Goal: Communication & Community: Answer question/provide support

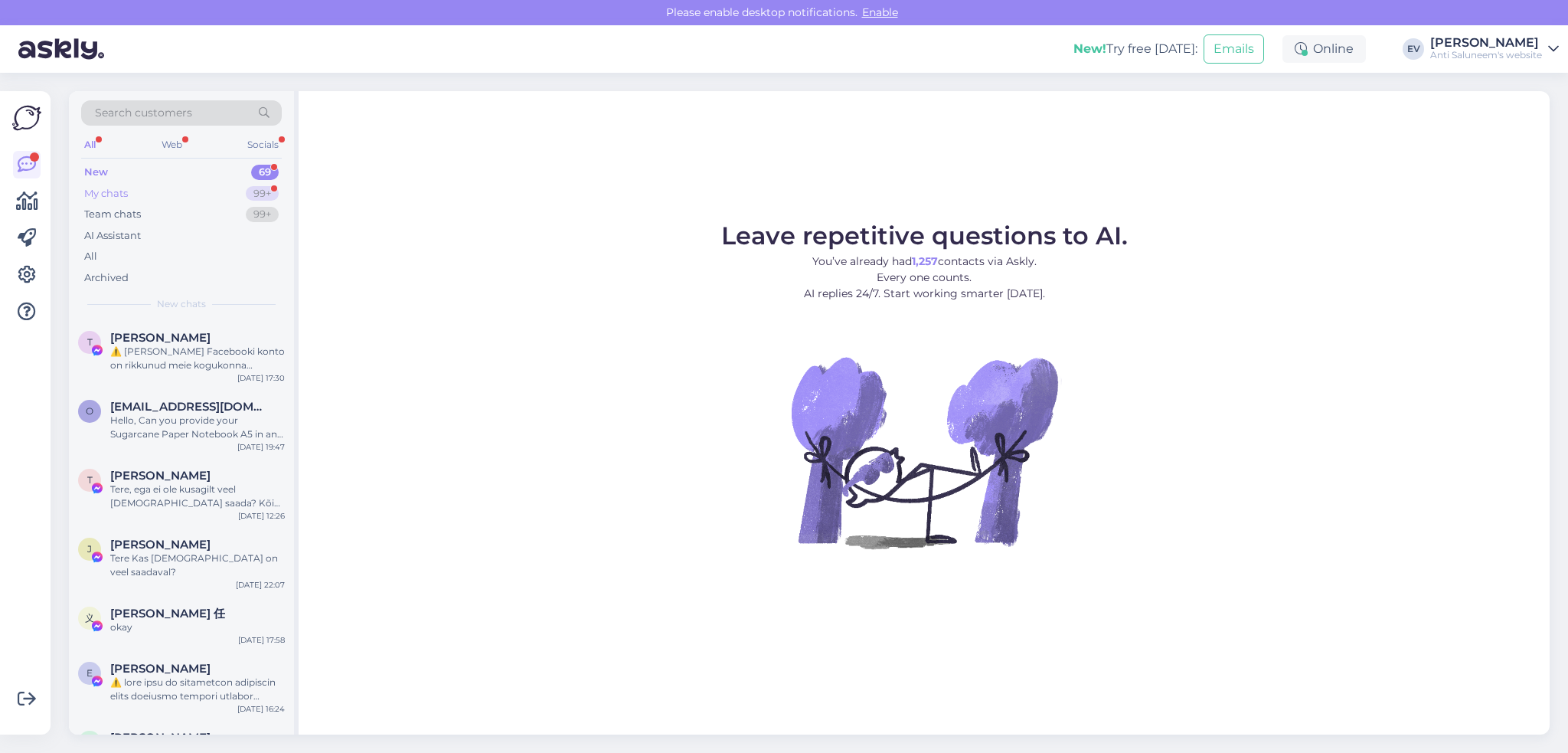
click at [236, 184] on div "My chats 99+" at bounding box center [182, 193] width 200 height 21
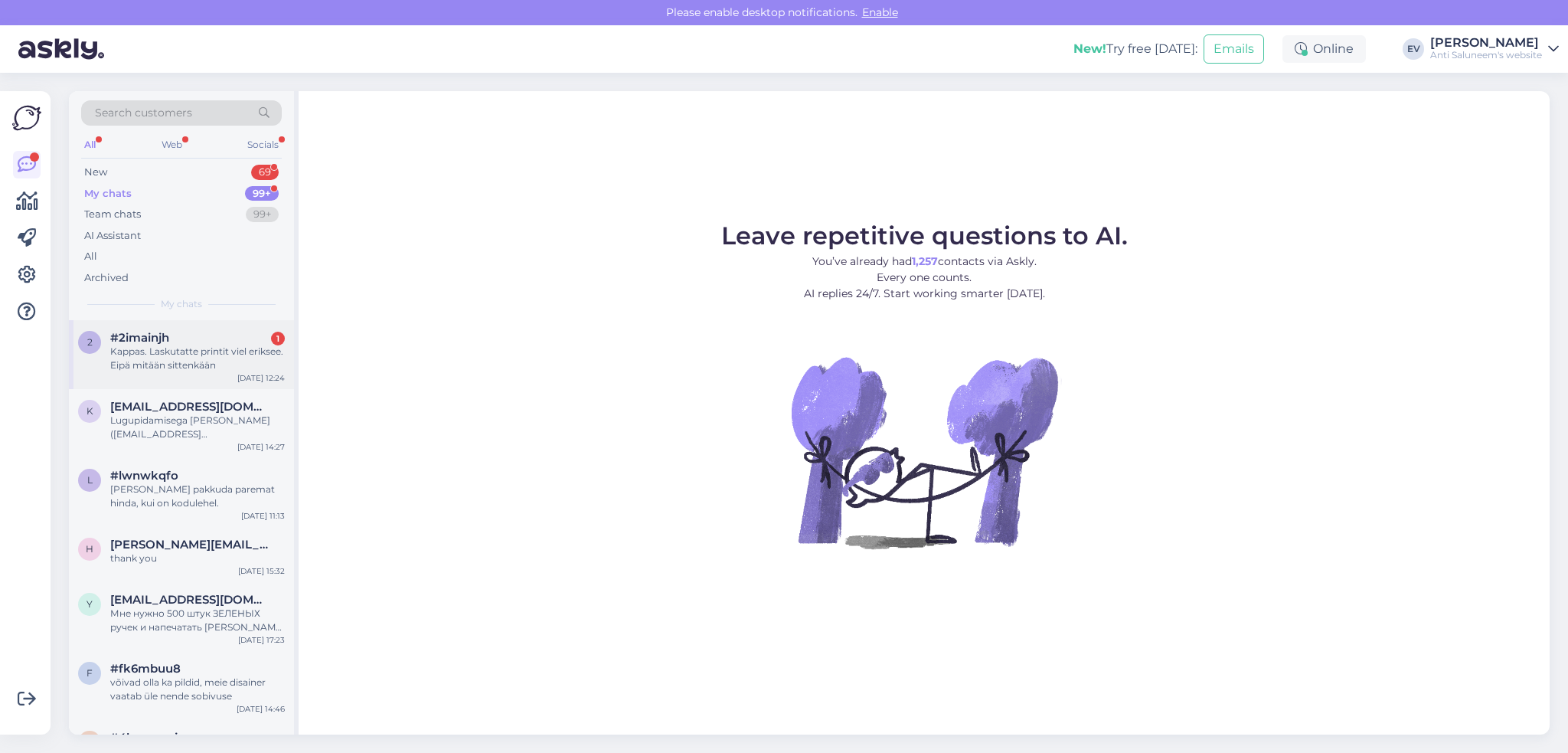
click at [171, 355] on div "Kappas. Laskutatte printit viel eriksee. Eipä mitään sittenkään" at bounding box center [197, 358] width 174 height 27
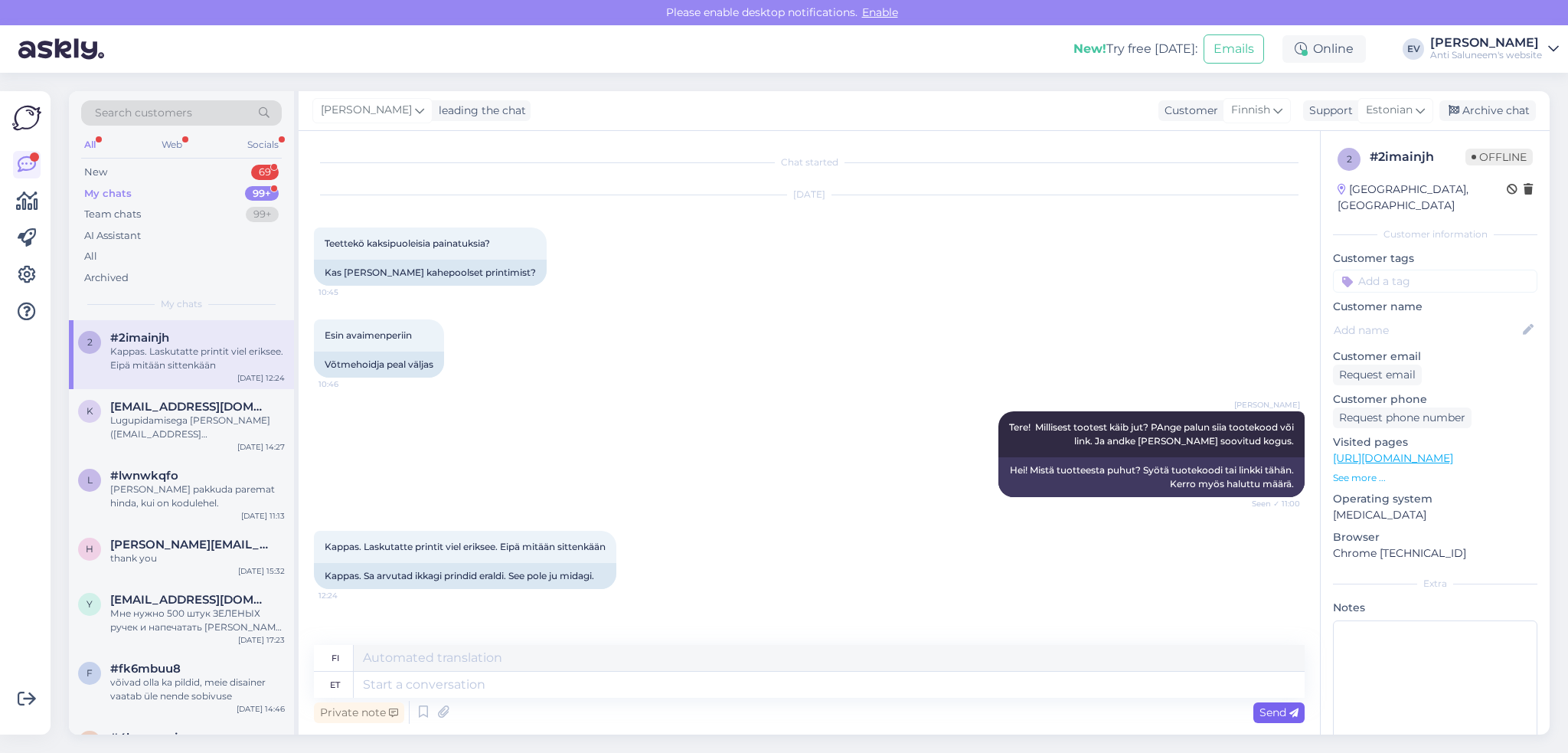
click at [1264, 710] on span "Send" at bounding box center [1279, 712] width 39 height 14
click at [487, 687] on textarea at bounding box center [829, 684] width 951 height 26
type textarea "On"
type textarea "On [PERSON_NAME]"
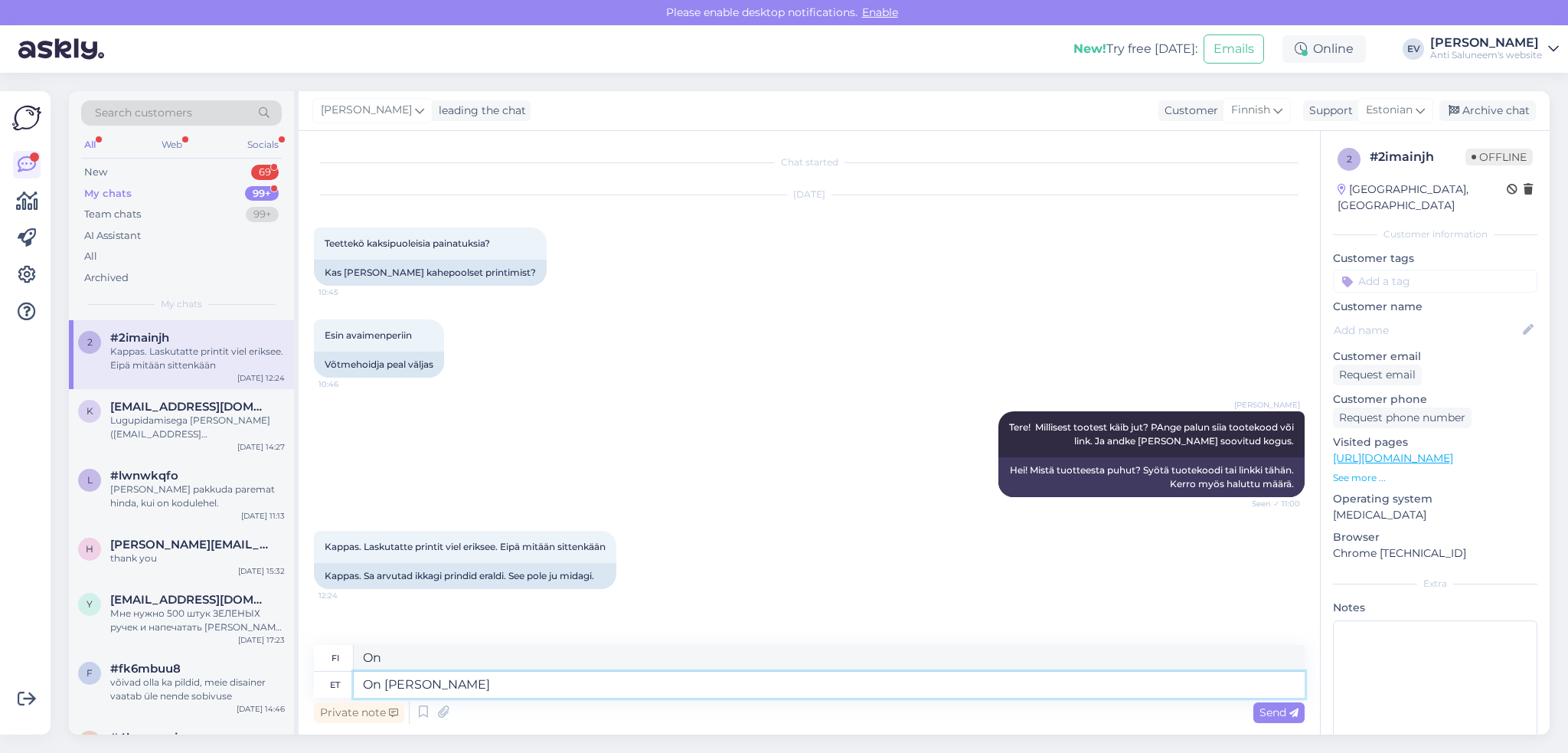
type textarea "Se on välttämätöntä"
type textarea "On vaja teada, m"
type textarea "On välttämätöntä tietää,"
type textarea "On vaja teada, millest k"
type textarea "On välttämätöntä tietää, mitä"
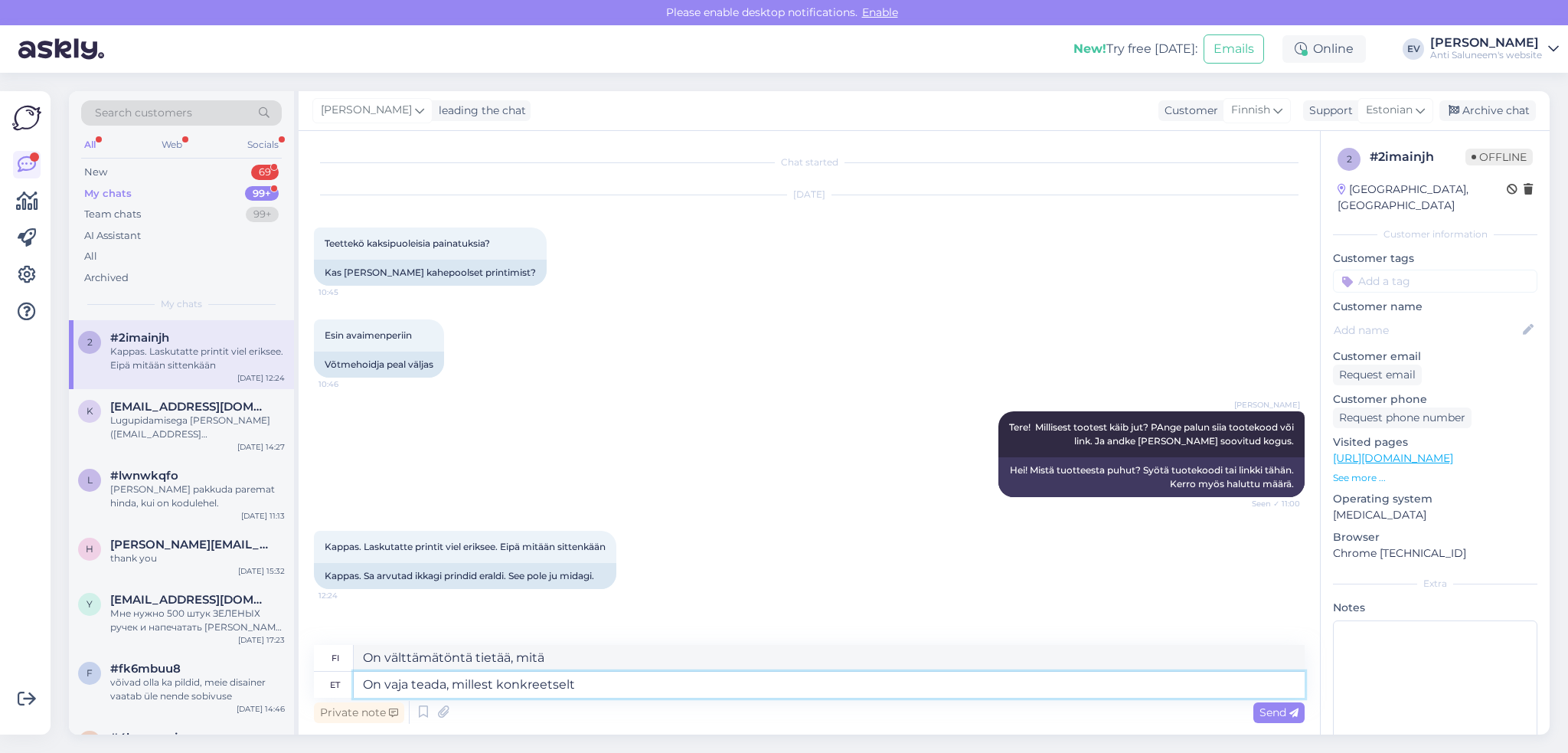
type textarea "On vaja teada, millest konkreetselt t"
type textarea "On tärkeää tietää, mitä tarkalleen ottaen"
type textarea "On vaja teada, millest konkreetselt te räägite."
type textarea "On välttämätöntä tietää, mistä tarkalleen ottaen puhutaan."
type textarea "On vaja teada, millest konkreetselt te räägite. Muidu ei"
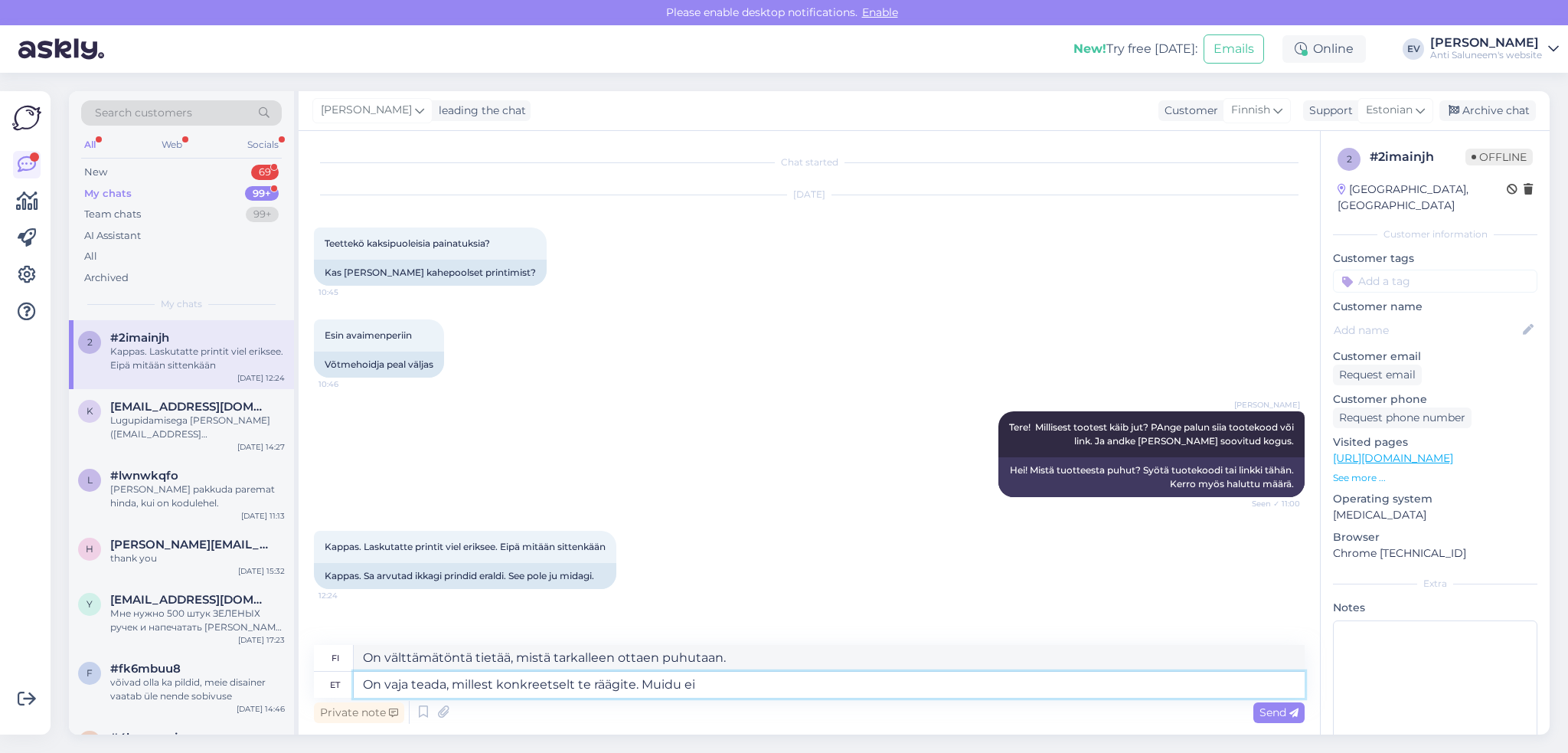
type textarea "On välttämätöntä tietää tarkalleen, mistä puhut. Muuten"
type textarea "On vaja teada, millest konkreetselt te räägite. Muidu ei"
type textarea "On välttämätöntä tietää tarkalleen, mistä puhut. Muuten ei."
type textarea "On vaja teada, millest konkreetselt te räägite. Muidu ei saa ma"
type textarea "On välttämätöntä tietää tarkalleen, mistä puhut. Muuten et voi"
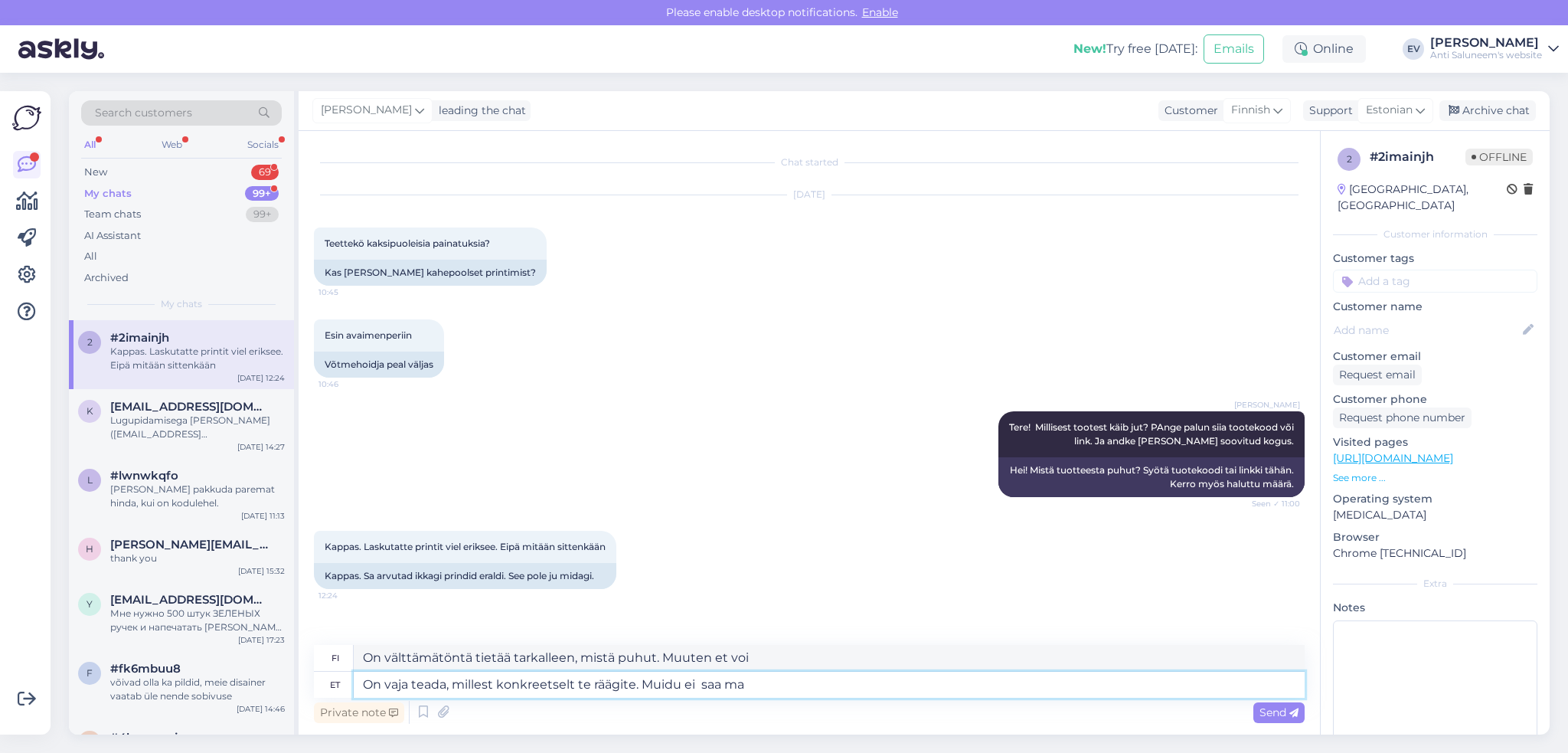
type textarea "On vaja teada, millest konkreetselt te räägite. Muidu ei saa ma m"
type textarea "Minun täytyy tietää, mistä tarkalleen ottaen puhut. Muuten en voi."
type textarea "On vaja teada, millest konkreetselt te räägite. Muidu ei saa ma midagi va"
type textarea "Minun täytyy tietää, mistä tarkalleen ottaen puhut. Muuten en saa mitään [PERSO…"
type textarea "On vaja teada, millest konkreetselt te räägite. [PERSON_NAME] ei saa ma midagi …"
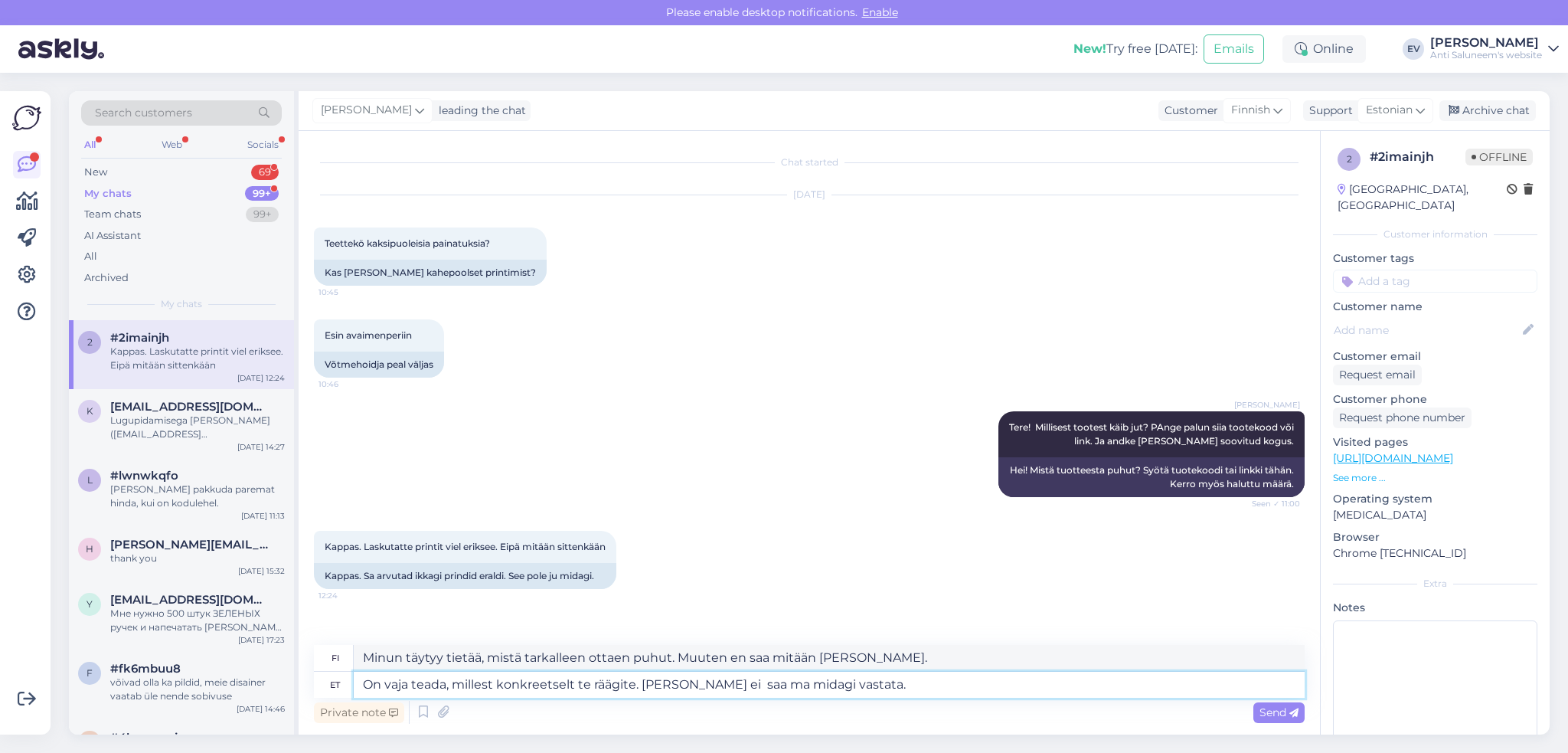
type textarea "Minun täytyy tietää, mistä tarkalleen ottaen puhut, muuten en voi vastata."
type textarea "On vaja teada, millest konkreetselt te räägite. [PERSON_NAME] ei saa ma midagi …"
type textarea "Minun täytyy tietää, mistä tarkalleen ottaen puhut. Muuten en voi vastata mitää…"
type textarea "On vaja teada, millest konkreetselt te räägite. [PERSON_NAME] ei saa ma midagi …"
type textarea "Minun täytyy tietää, mistä tarkalleen ottaen puhut. Muuten en voi vastata mitää…"
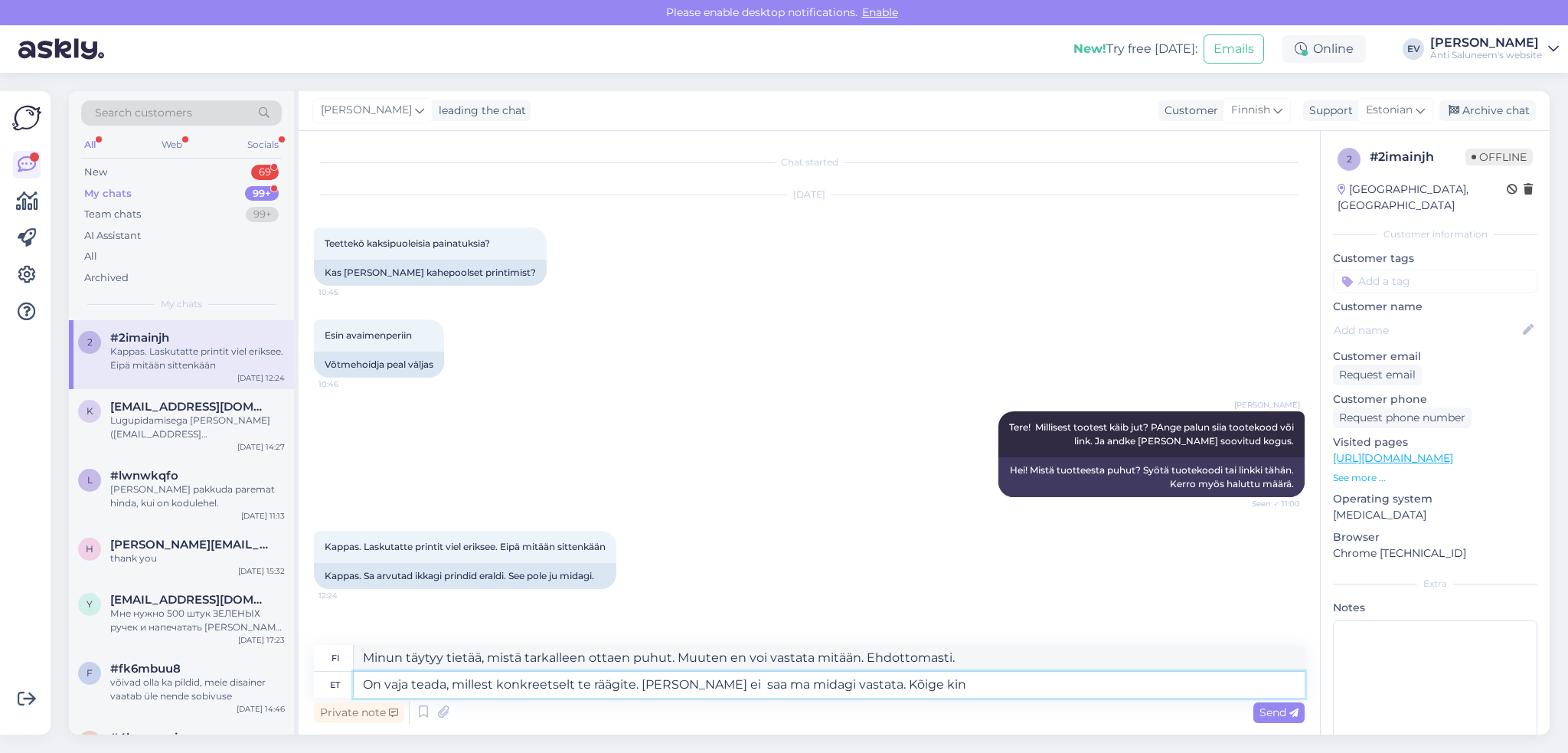
type textarea "On vaja teada, millest konkreetselt te räägite. [PERSON_NAME] ei saa ma midagi …"
type textarea "Minun täytyy tietää, mistä tarkalleen ottaen puhut. Muuten en voi vastata mitää…"
type textarea "On vaja teada, millest konkreetselt te räägite. [PERSON_NAME] ei saa ma midagi …"
type textarea "Minun täytyy tietää, mistä tarkalleen ottaen puhut. Muuten en voi vastata mitää…"
type textarea "On vaja teada, millest konkreetselt te räägite. [PERSON_NAME] ei saa ma midagi …"
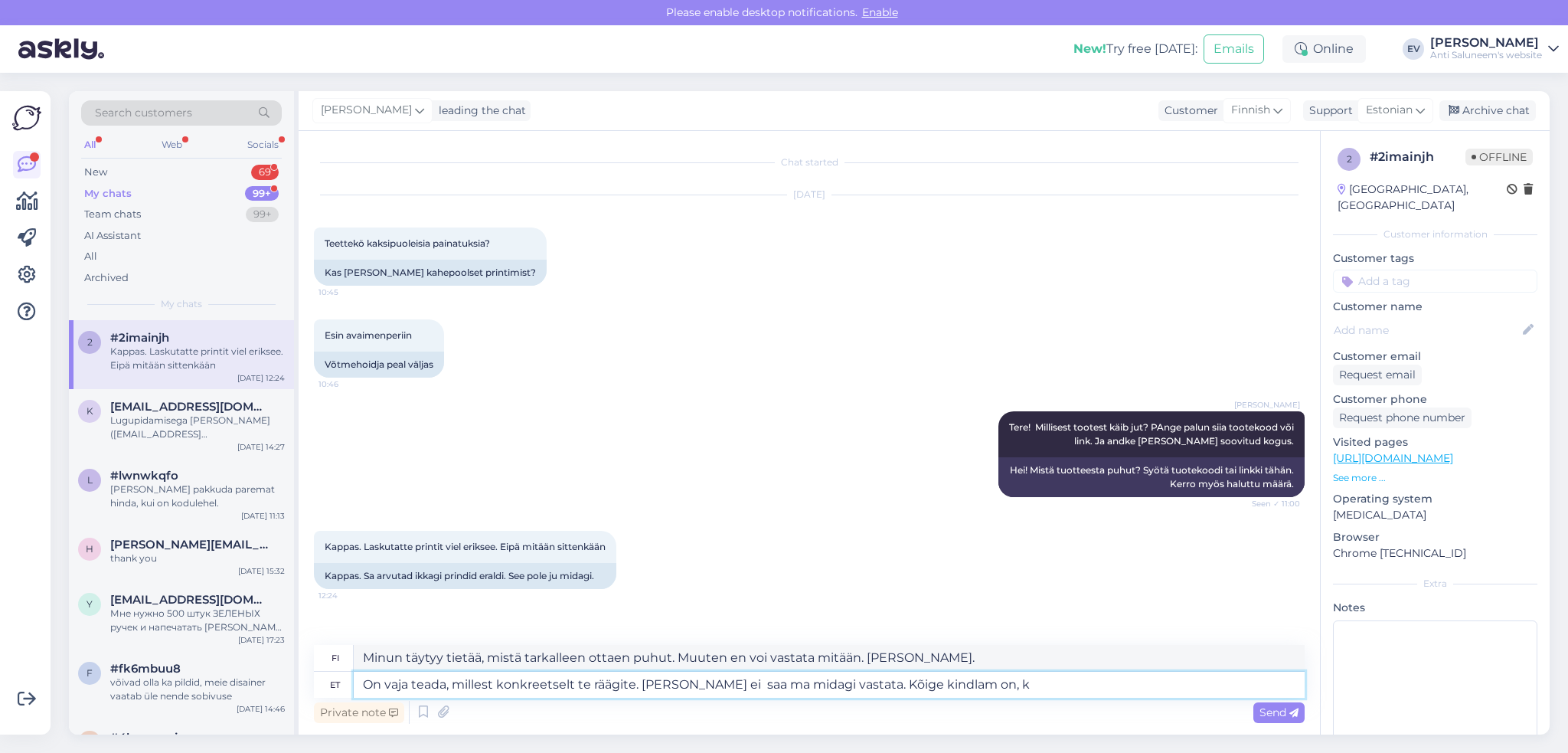
type textarea "Minun täytyy tietää, mistä tarkalleen ottaen puhut. Muuten en voi vastata mitää…"
type textarea "On vaja teada, millest konkreetselt te räägite. [PERSON_NAME] ei saa ma midagi …"
type textarea "Minun täytyy tietää, mistä tarkalleen ottaen puhut. Muuten en voi vastata mitää…"
type textarea "On vaja teada, millest konkreetselt te räägite. [PERSON_NAME] ei saa ma midagi …"
type textarea "Minun täytyy tietää, mistä tarkalleen ottaen puhut. Muuten en voi vastata mitää…"
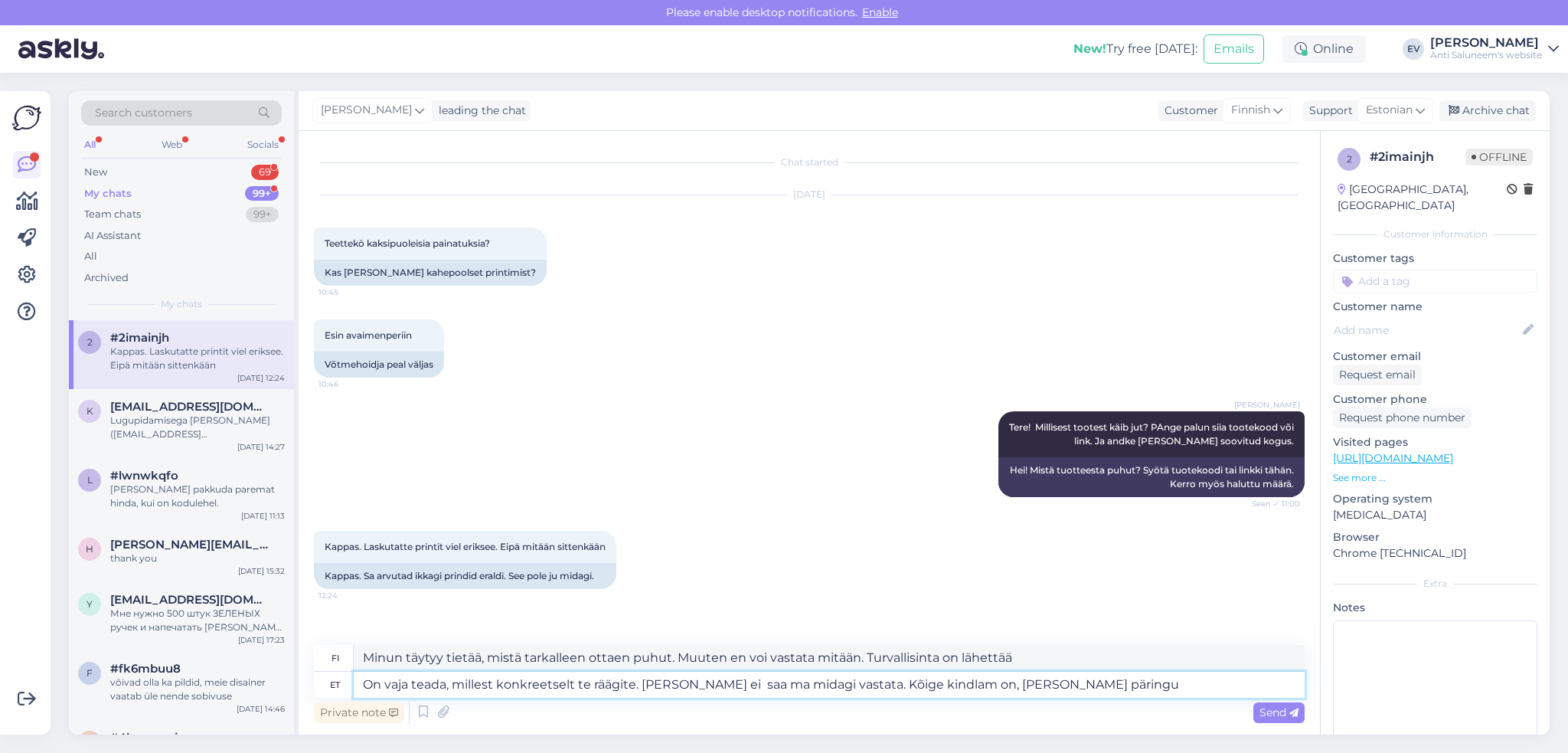
type textarea "On vaja teada, millest konkreetselt te räägite. [PERSON_NAME] ei saa ma midagi …"
type textarea "Minun täytyy tietää, mistä tarkalleen ottaen puhut. Muuten en voi vastata mitää…"
type textarea "On vaja teada, millest konkreetselt te räägite. [PERSON_NAME] ei saa ma midagi …"
type textarea "Minun täytyy tietää, mistä tarkalleen ottaen puhut. Muuten en voi vastata mitää…"
type textarea "On vaja teada, millest konkreetselt te räägite. [PERSON_NAME] ei saa ma midagi …"
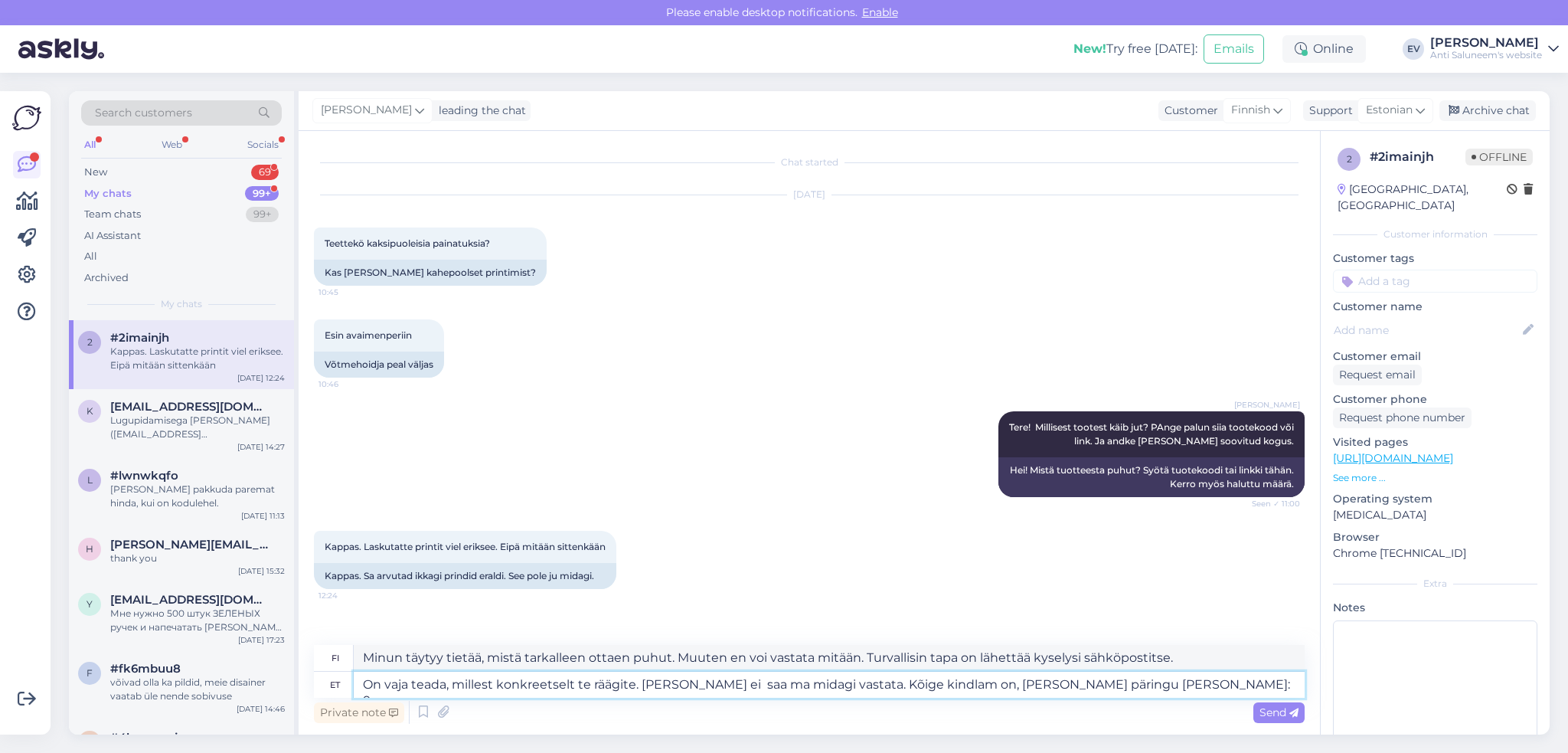
type textarea "Minun täytyy tietää, mistä tarkalleen ottaen puhut. Muuten en voi vastata mitää…"
type textarea "On vaja teada, millest konkreetselt te räägite. [PERSON_NAME] ei saa ma midagi …"
type textarea "Minun täytyy tietää, mistä tarkalleen ottaen puhut. Muuten en voi vastata mitää…"
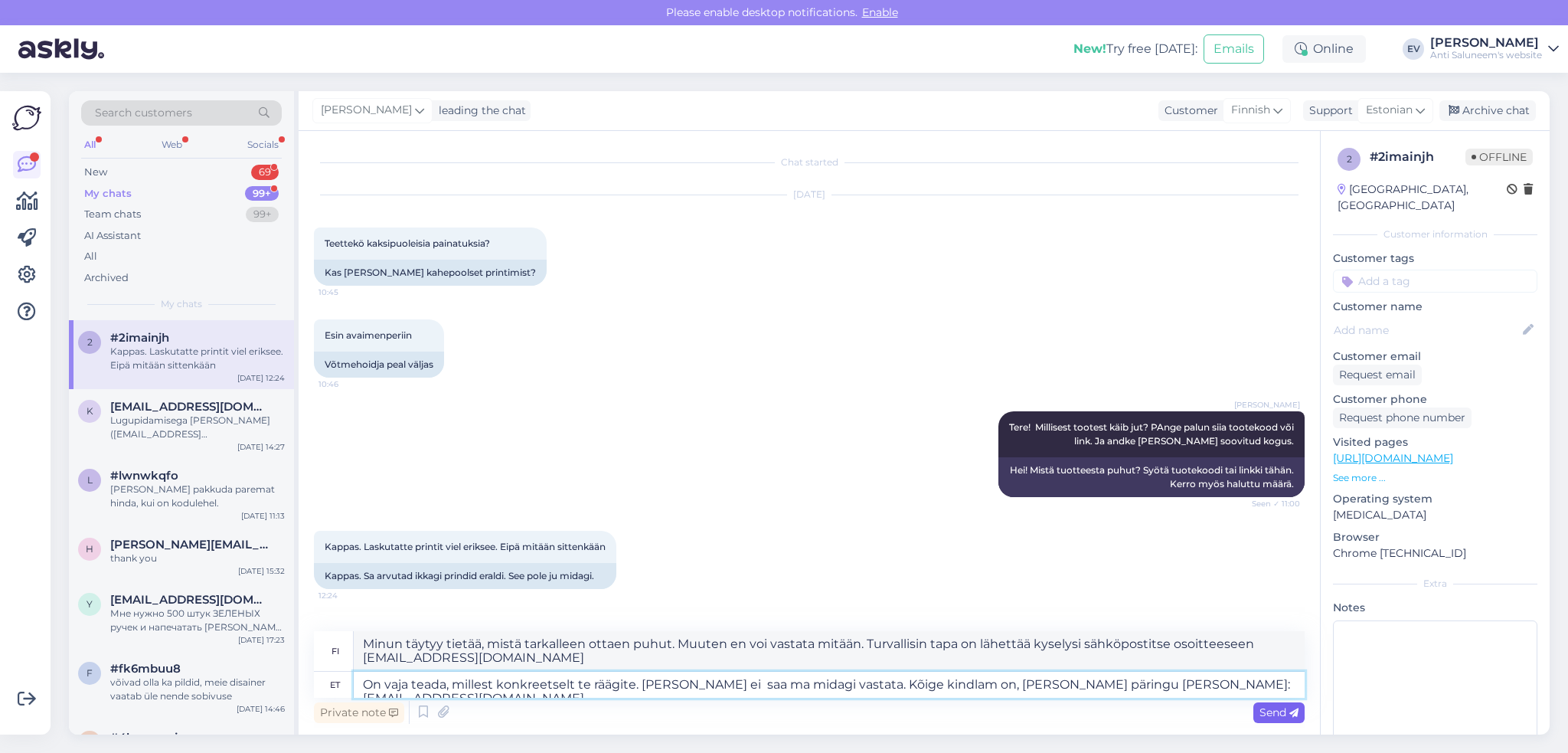
type textarea "On vaja teada, millest konkreetselt te räägite. [PERSON_NAME] ei saa ma midagi …"
click at [1271, 711] on span "Send" at bounding box center [1279, 712] width 39 height 14
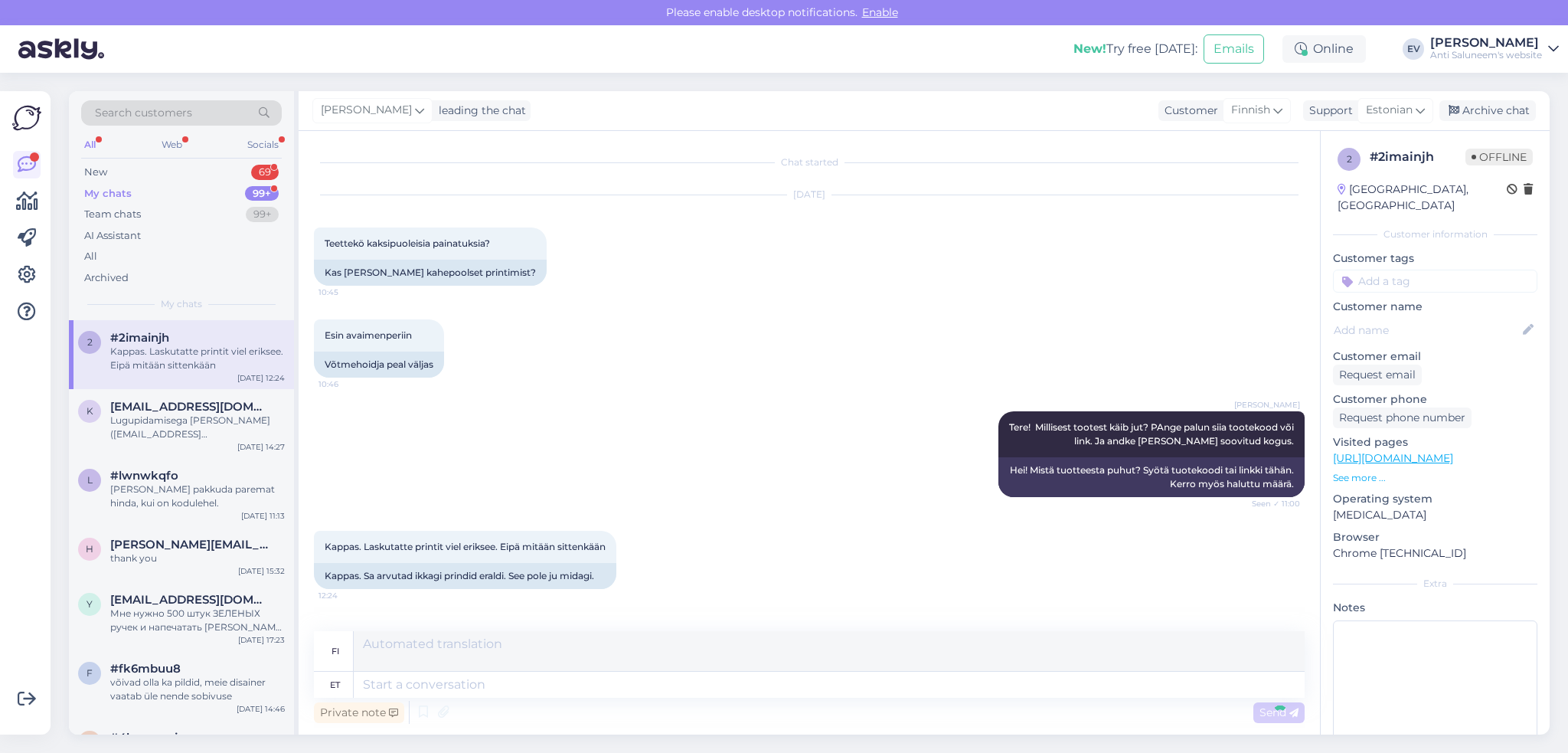
scroll to position [135, 0]
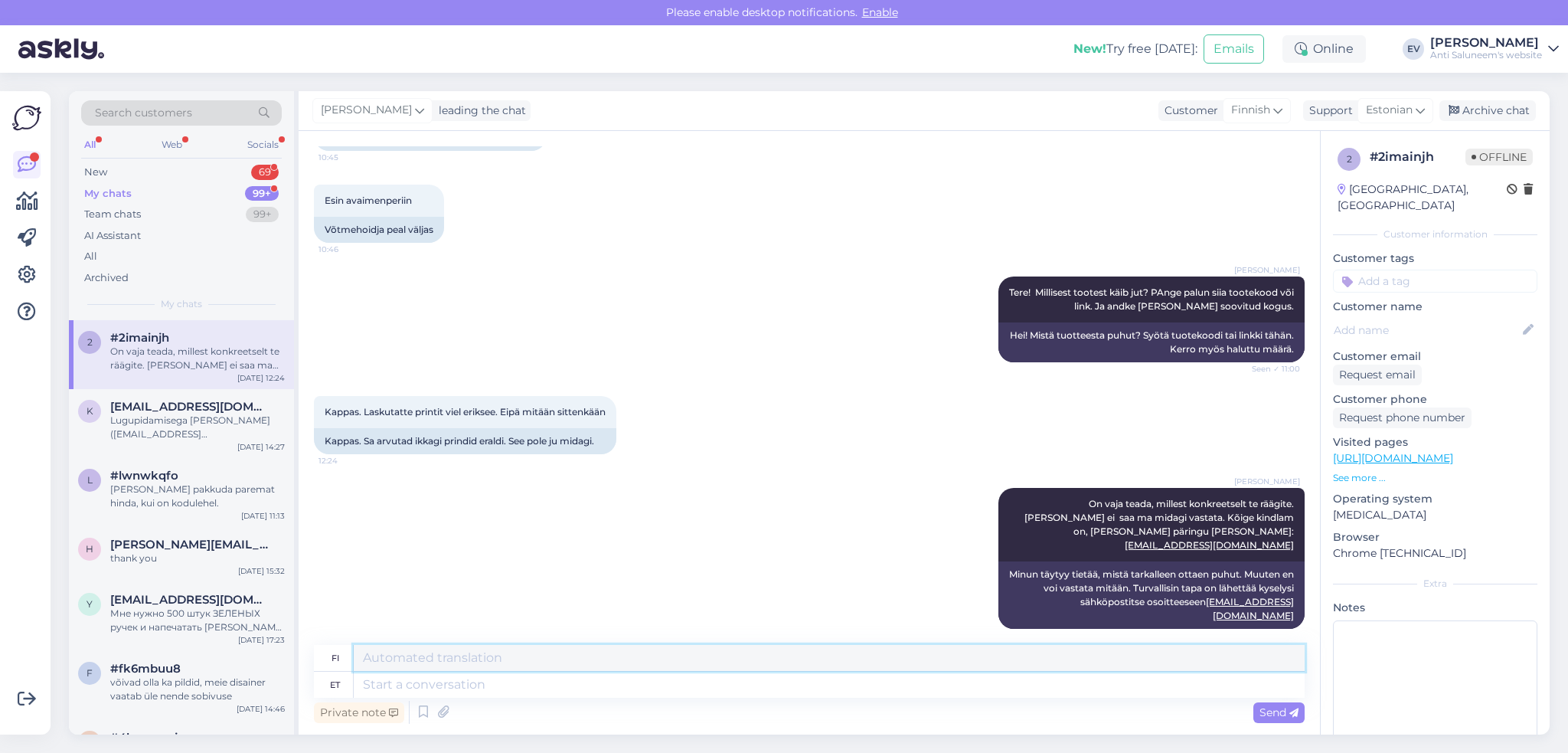
click at [771, 664] on textarea at bounding box center [829, 658] width 951 height 26
drag, startPoint x: 559, startPoint y: 667, endPoint x: 545, endPoint y: 679, distance: 18.4
click at [559, 667] on textarea at bounding box center [829, 658] width 951 height 26
click at [527, 698] on div "Private note Send" at bounding box center [809, 712] width 991 height 29
click at [524, 683] on textarea at bounding box center [829, 684] width 951 height 26
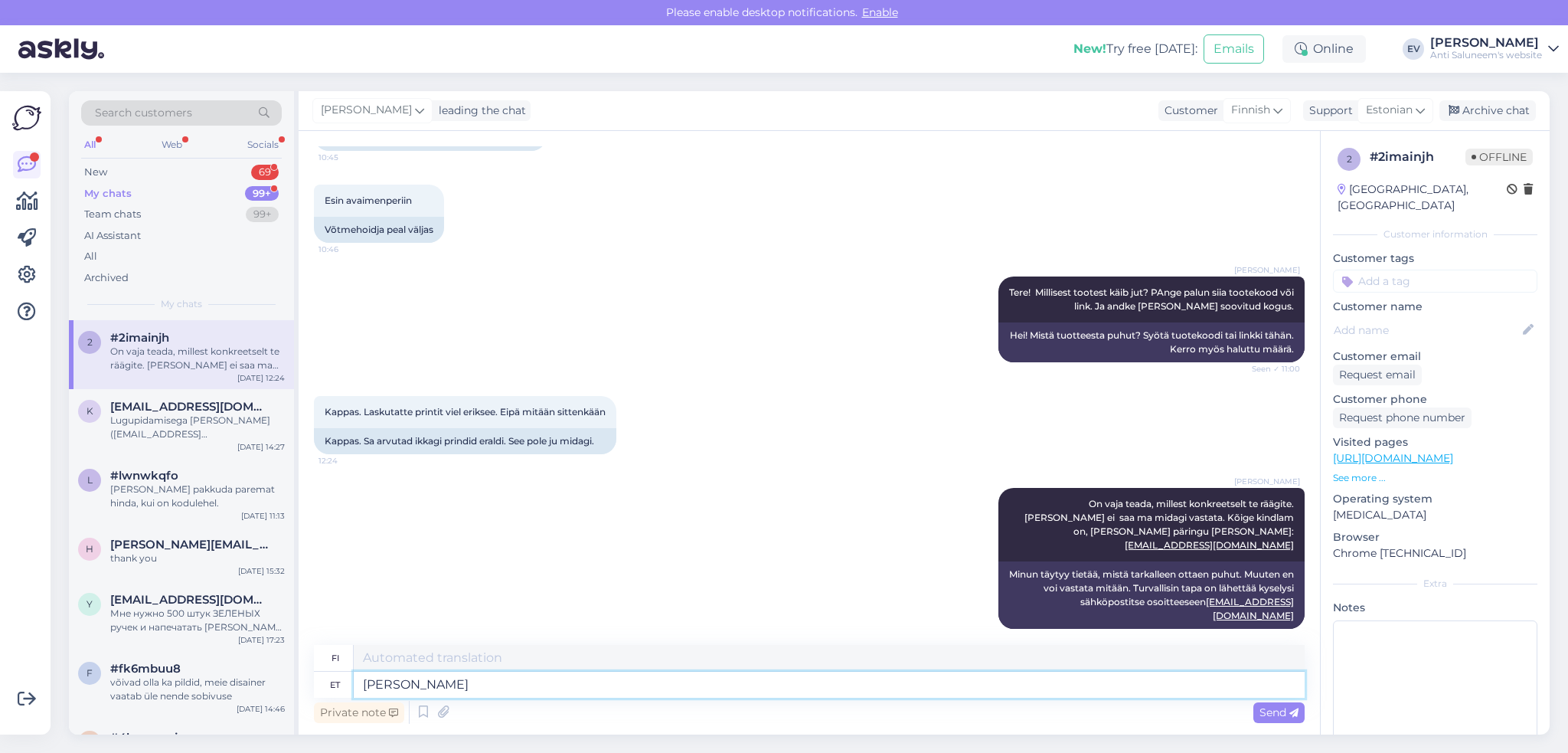
type textarea "[PERSON_NAME]"
type textarea "JA olgu j"
type textarea "JA olkoon se"
type textarea "JA olgu juurde l"
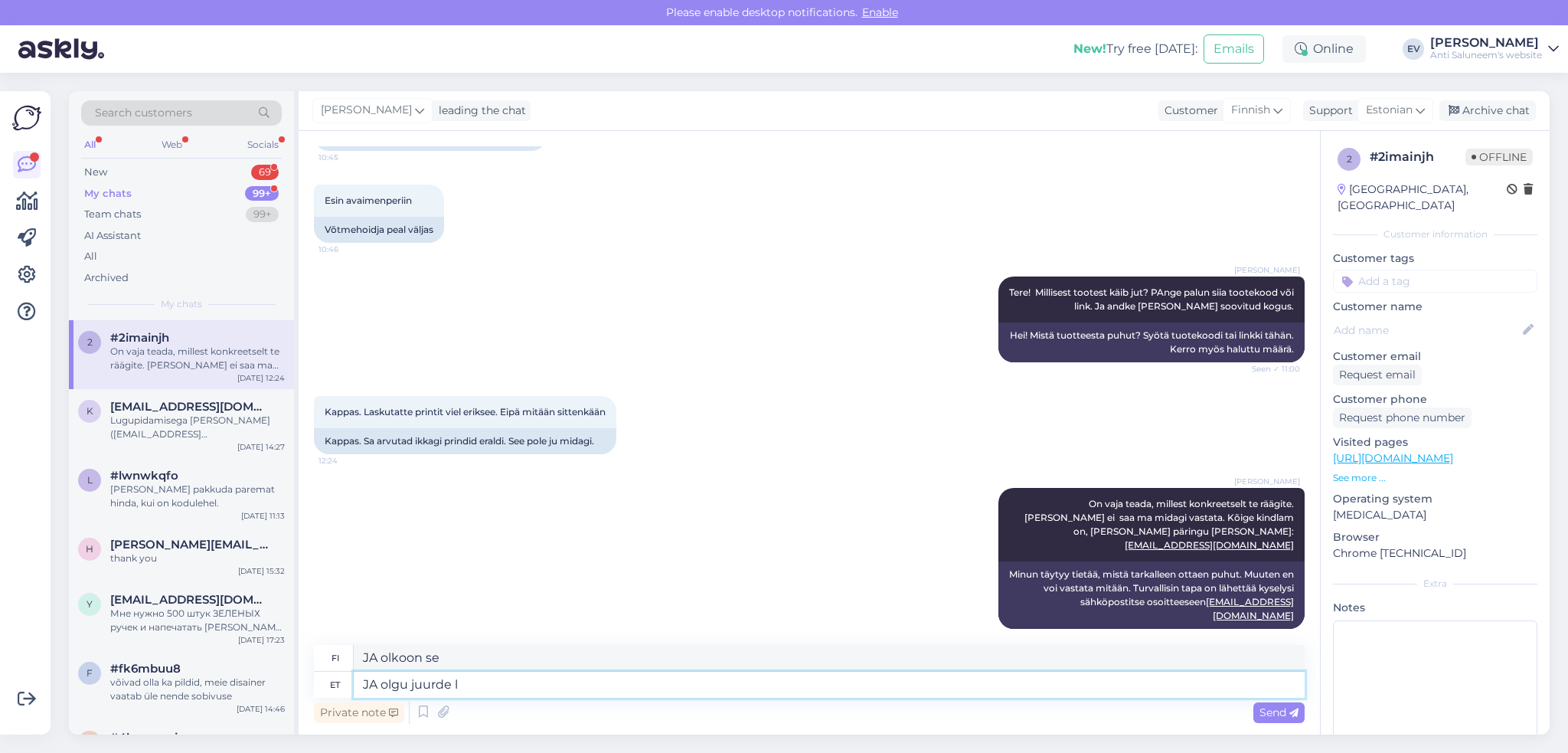
type textarea "JA ole paikalla"
type textarea "JA olgu juurde lisatud t"
type textarea "JA lisätään"
type textarea "JA olgu juurde lisatud toote li"
type textarea "JA [PERSON_NAME] tuotteen lisätä"
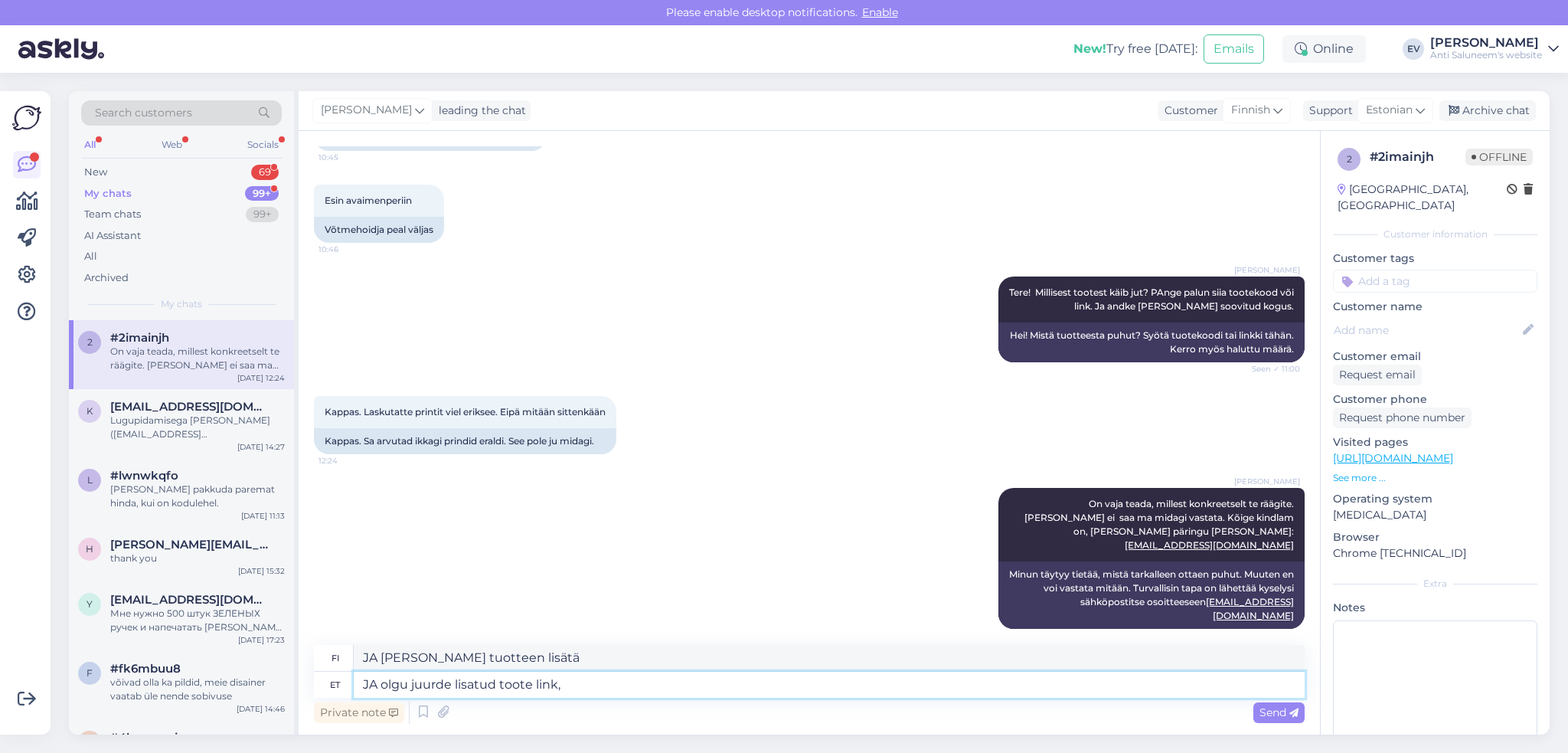
type textarea "JA olgu juurde lisatud toote link, k"
type textarea "JA lisääthän linkin tuotteeseen,"
type textarea "JA olgu juurde lisatud toote link, kood"
type textarea "JA sisällytä tuotteen linkki ja koodi"
type textarea "JA olgu juurde lisatud toote link, kood j"
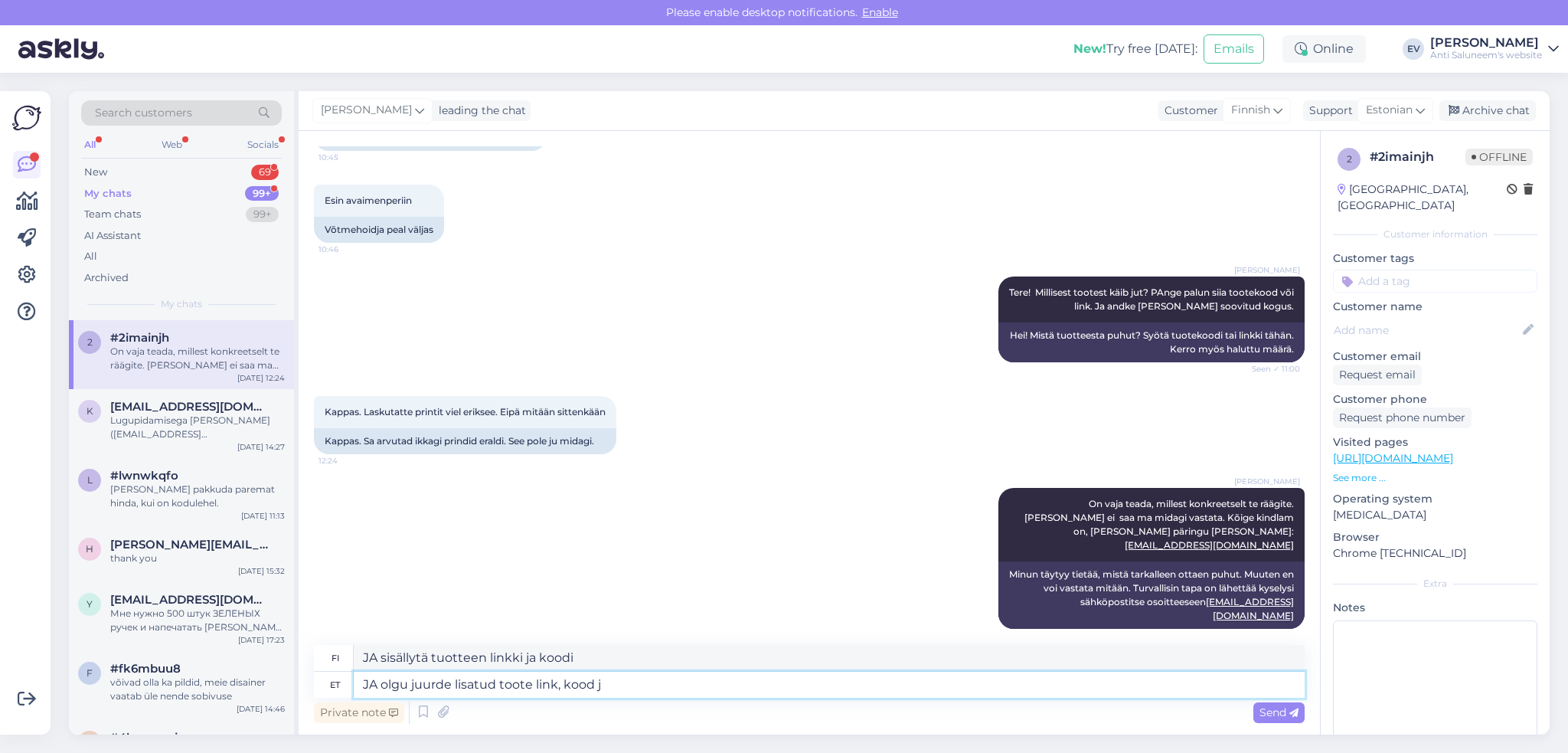
type textarea "JA sisällytä tuotelinkki ja koodi"
type textarea "JA olgu juurde lisatud toote link, kood ja mu"
type textarea "JA sisällytä tuotteen linkki, koodi ja"
type textarea "JA olgu juurde lisatud toote link, kood ja muud va"
type textarea "JA lisää tuotteen linkki, koodi jne."
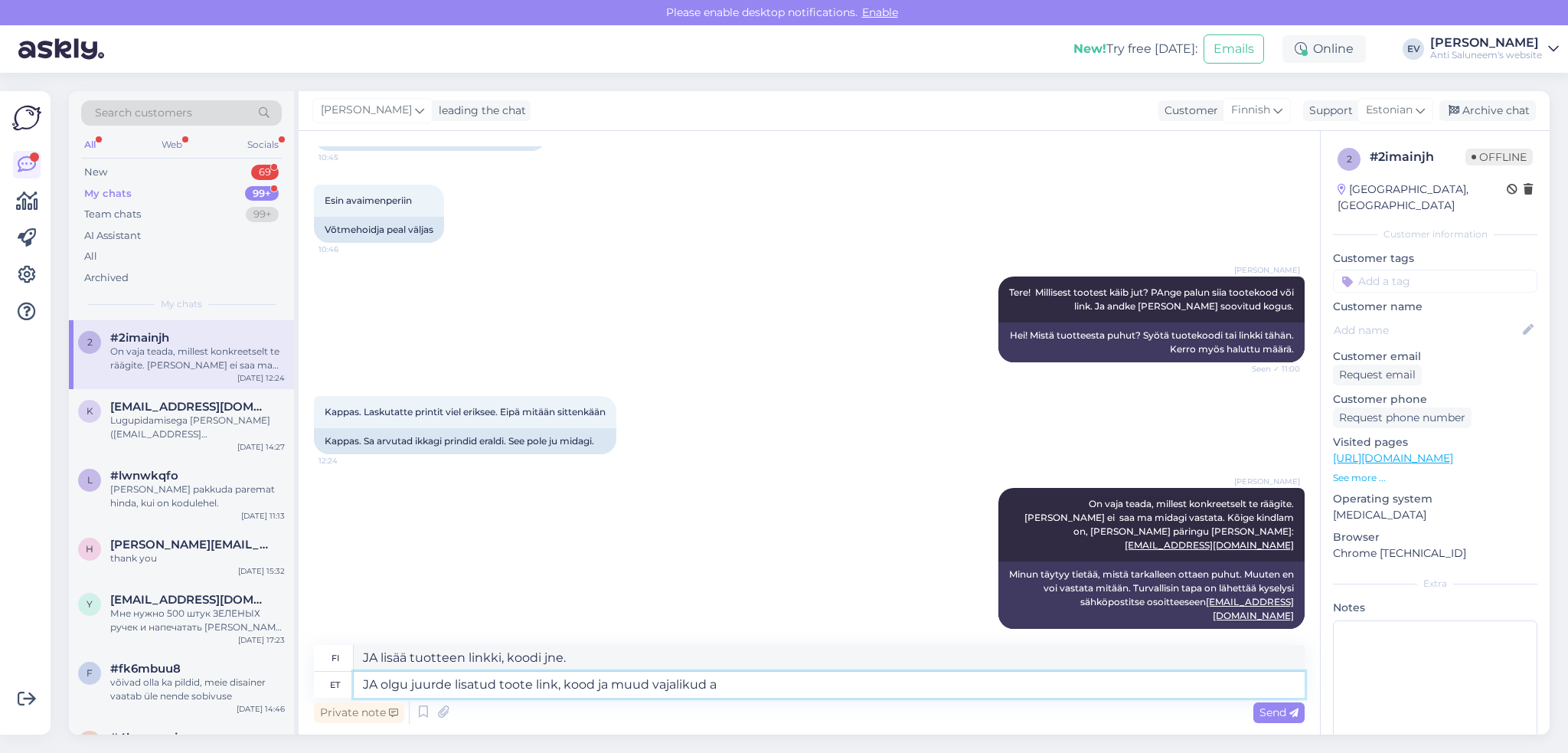
type textarea "JA olgu juurde lisatud toote link, kood ja muud vajalikud an"
type textarea "JA sisällytä tuotteen linkki, koodi ja muut tarvittavat tiedot"
type textarea "JA olgu juurde lisatud toote link, kood ja muud vajalikud andmed."
type textarea "JA sisällytä tuotteen linkki, koodi ja muut tarvittavat tiedot."
type textarea "JA olgu juurde lisatud toote link, kood ja muud vajalikud andmed."
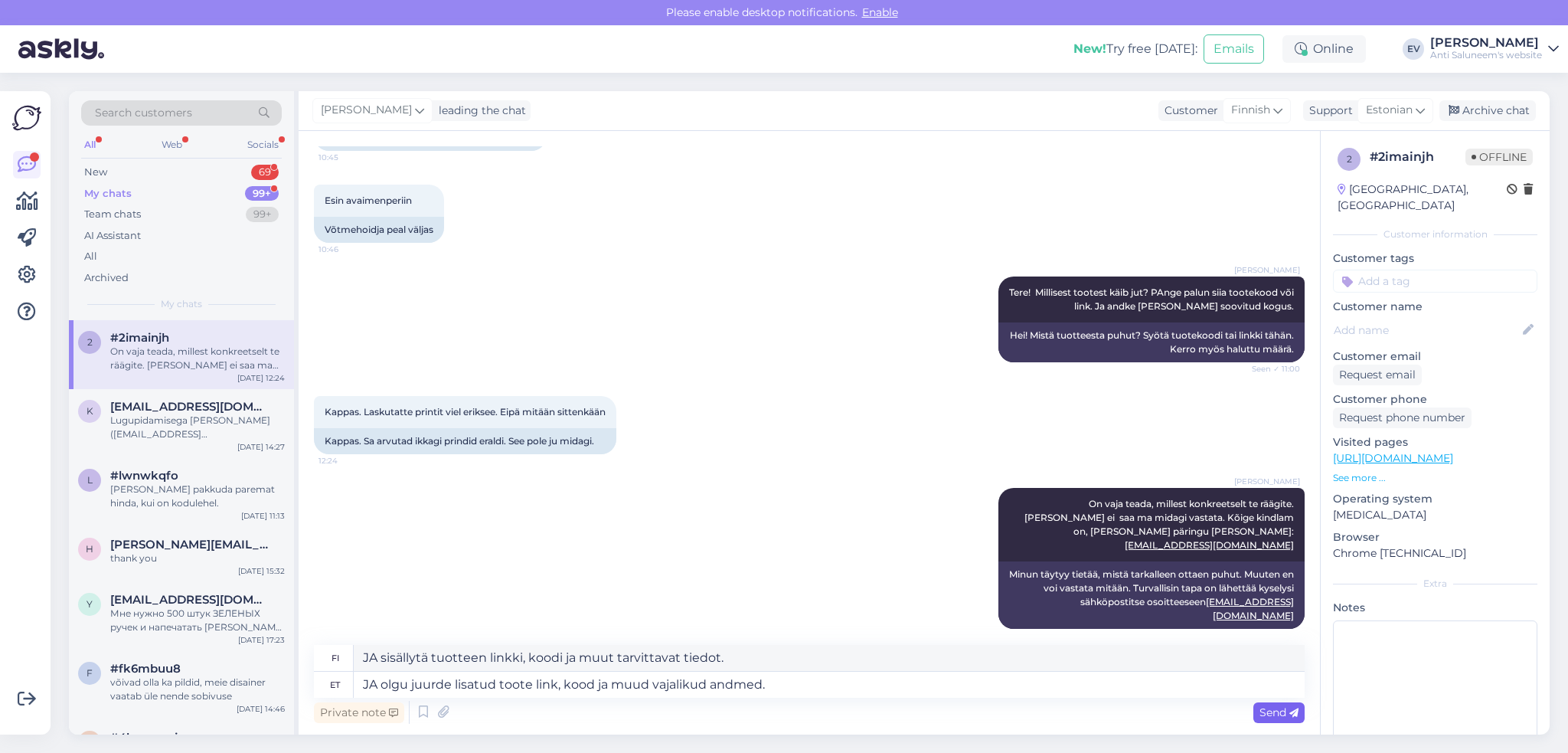
click at [1275, 709] on span "Send" at bounding box center [1279, 712] width 39 height 14
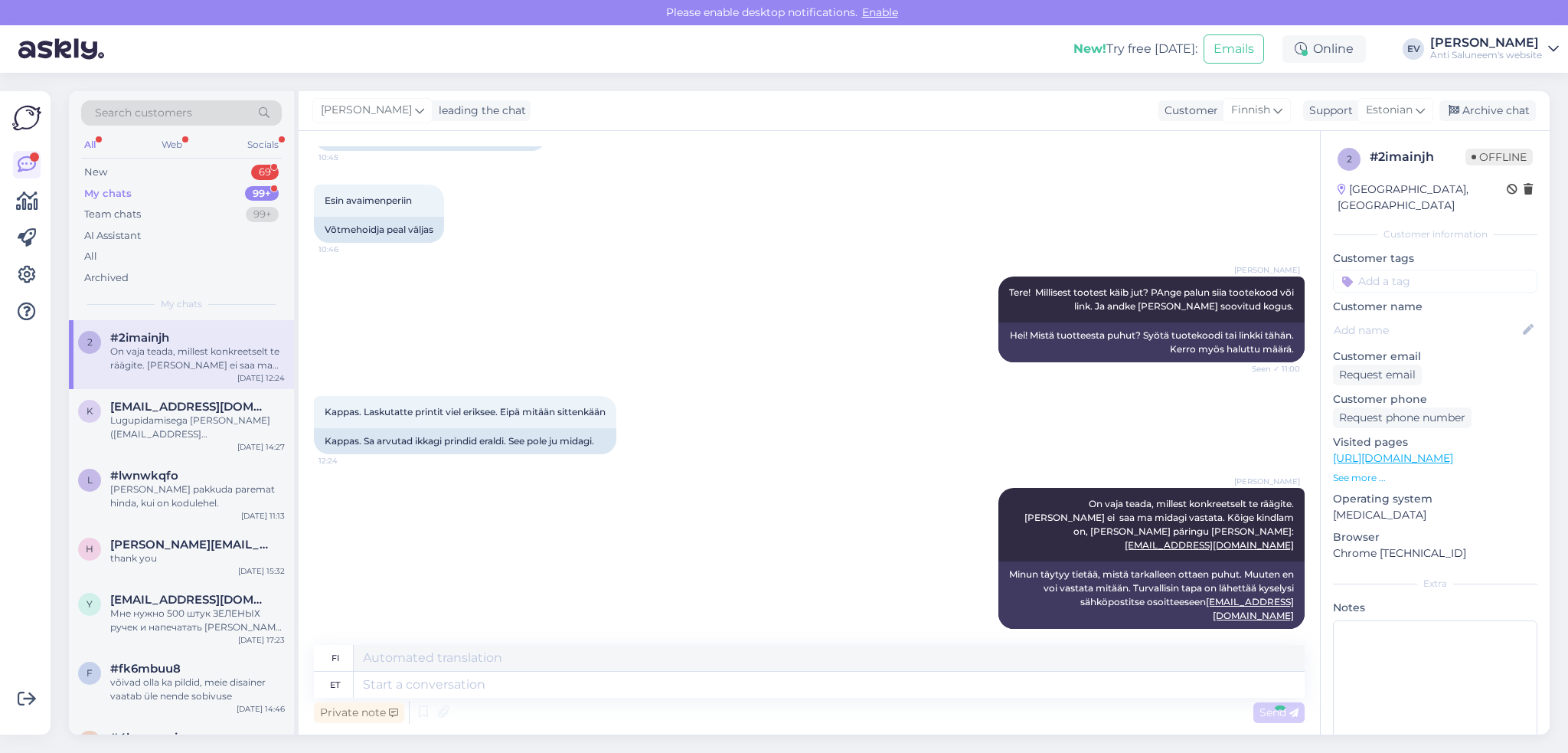
scroll to position [240, 0]
